Goal: Task Accomplishment & Management: Use online tool/utility

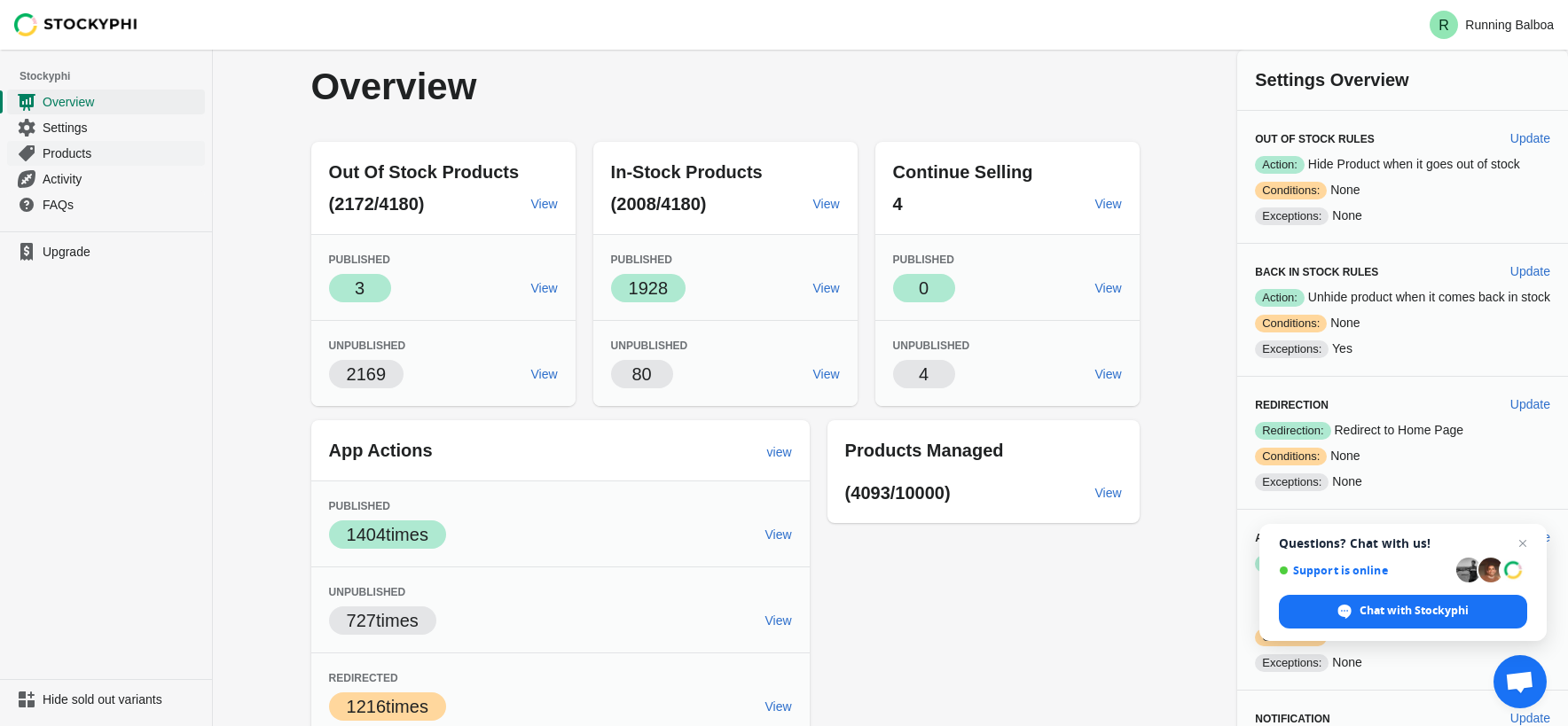
click at [73, 152] on span "Products" at bounding box center [122, 152] width 159 height 18
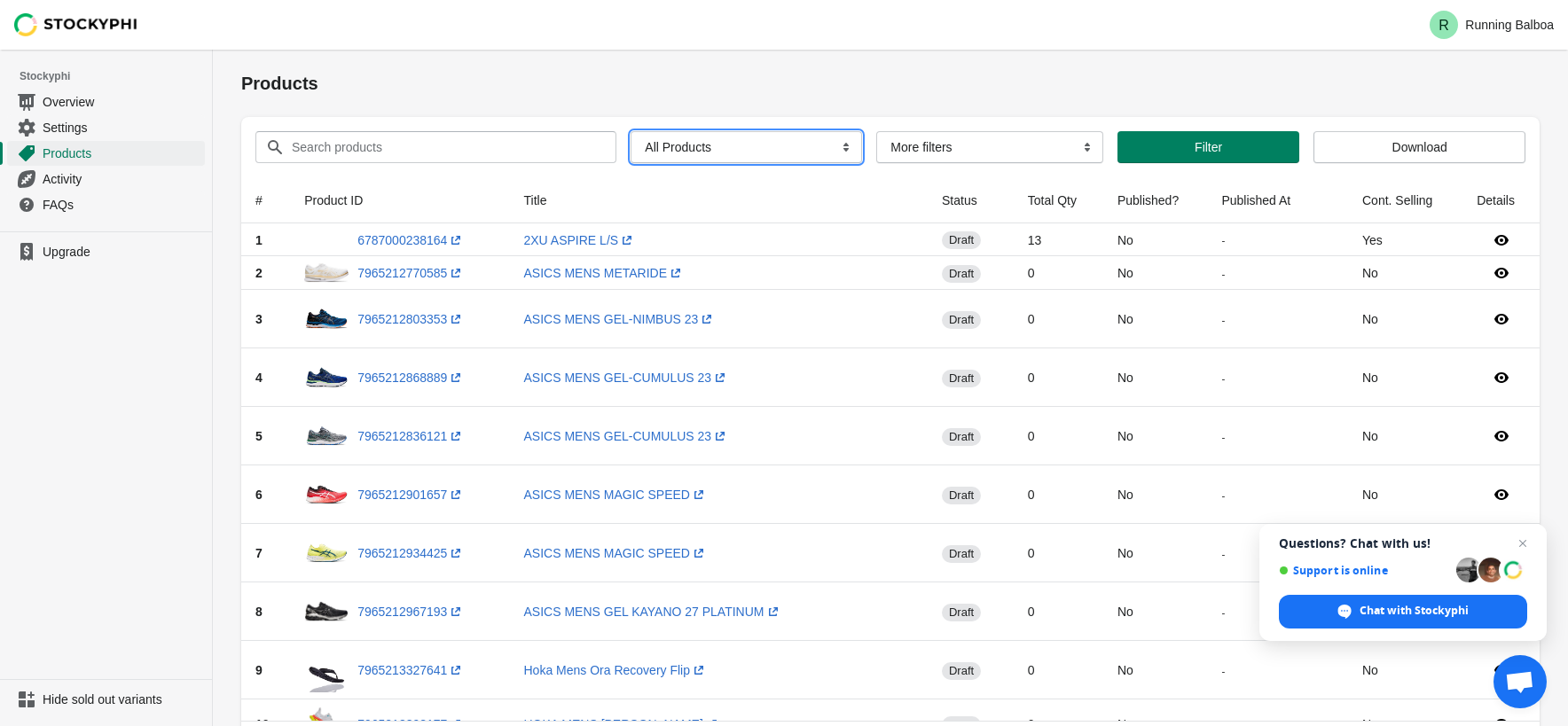
click at [751, 156] on select "All Products InStock InStock Published InStock Un-Published OOS OOS Published O…" at bounding box center [746, 147] width 231 height 32
select select "instock_has_no_image"
click at [630, 131] on select "All Products InStock InStock Published InStock Un-Published OOS OOS Published O…" at bounding box center [746, 147] width 231 height 32
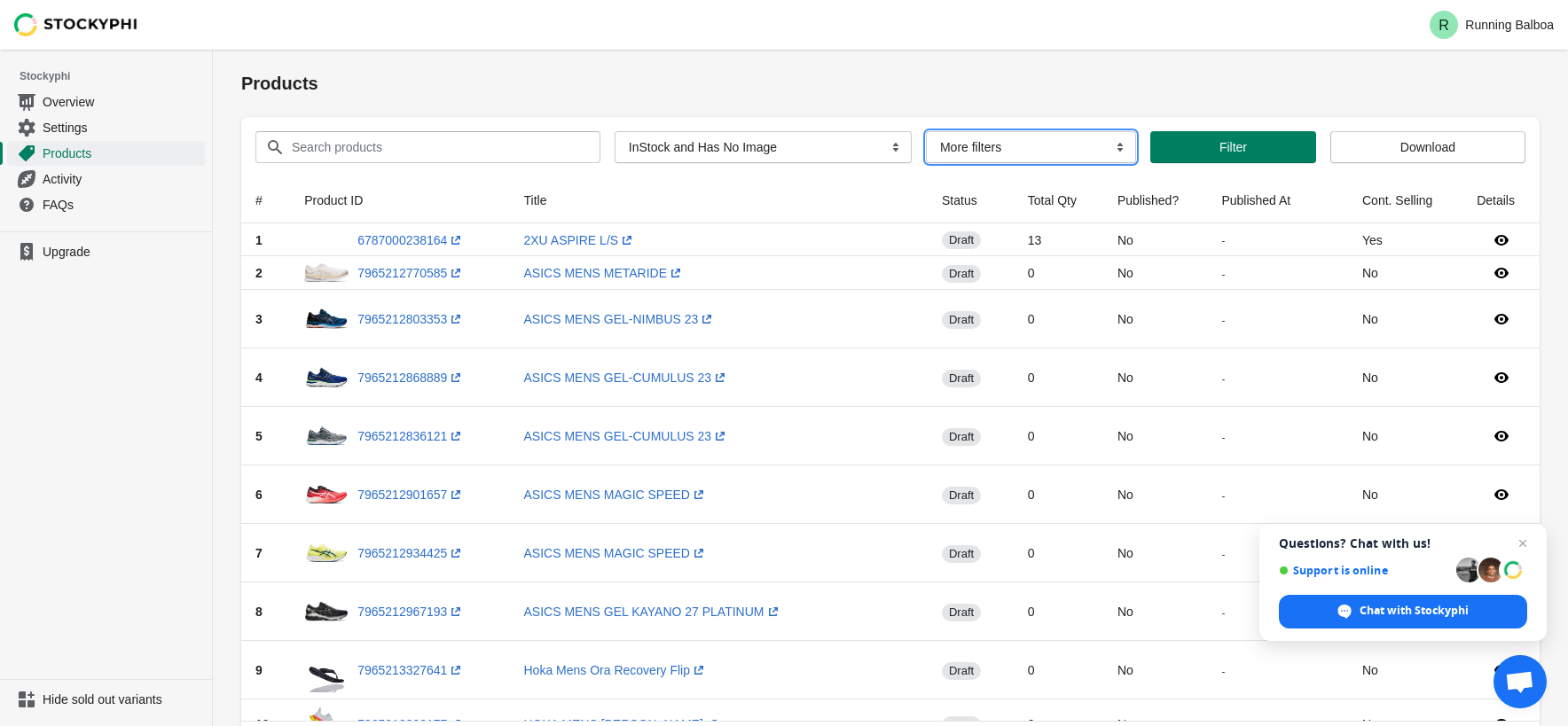
click at [1020, 142] on select "More filters Delayed product hide" at bounding box center [1030, 147] width 210 height 32
click at [1219, 148] on span "Filter" at bounding box center [1233, 147] width 28 height 14
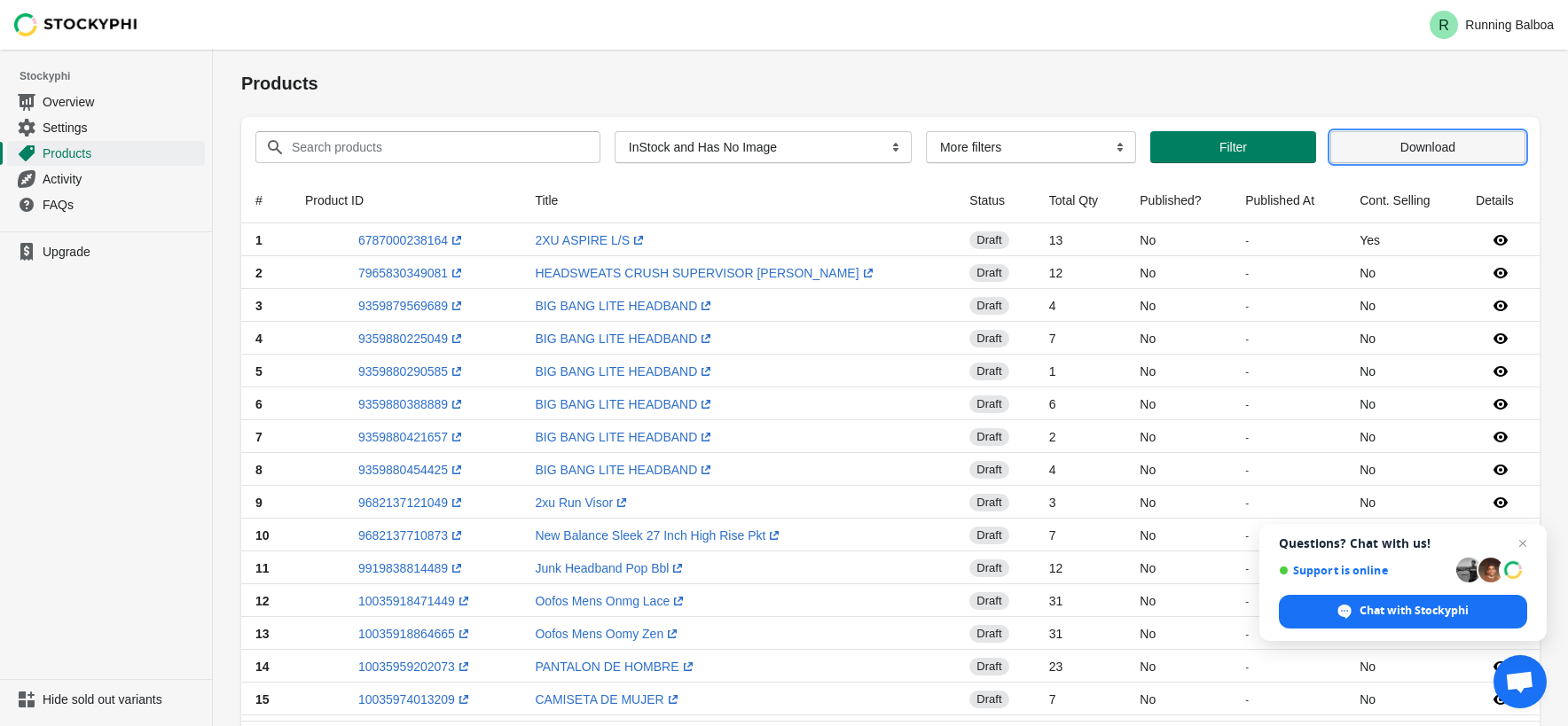
click at [1438, 146] on span "Download" at bounding box center [1427, 147] width 55 height 14
